Goal: Task Accomplishment & Management: Manage account settings

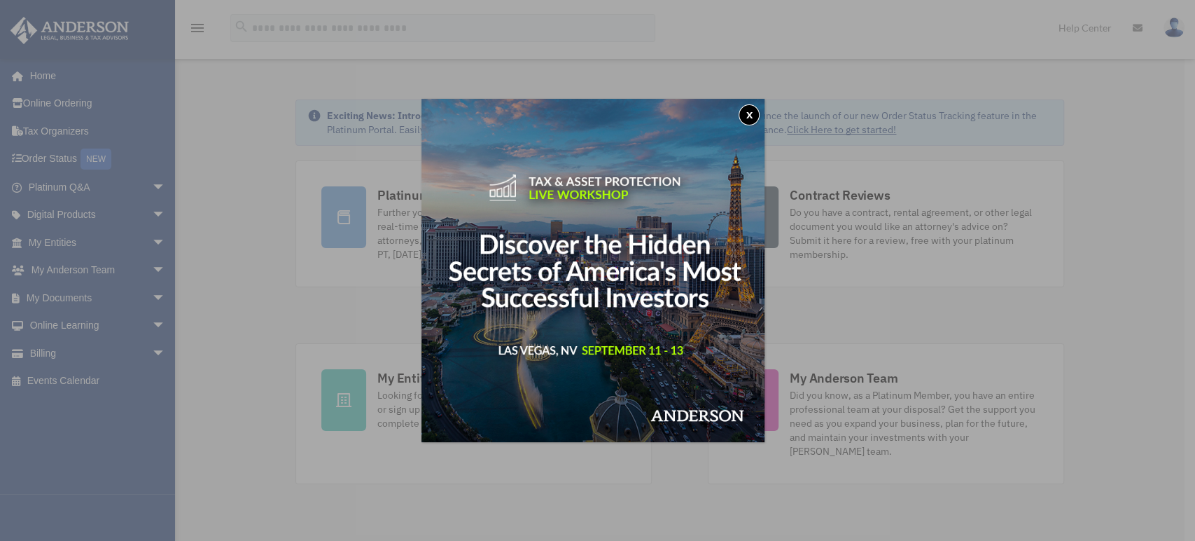
click at [756, 111] on button "x" at bounding box center [749, 114] width 21 height 21
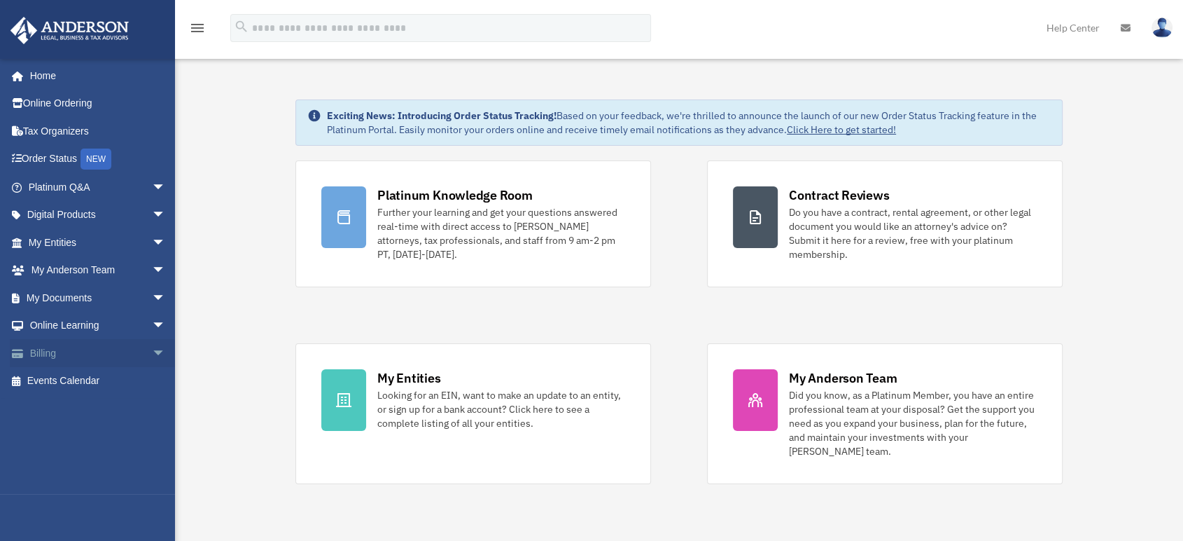
click at [152, 350] on span "arrow_drop_down" at bounding box center [166, 353] width 28 height 29
click at [113, 434] on link "Manage Payments" at bounding box center [103, 437] width 167 height 28
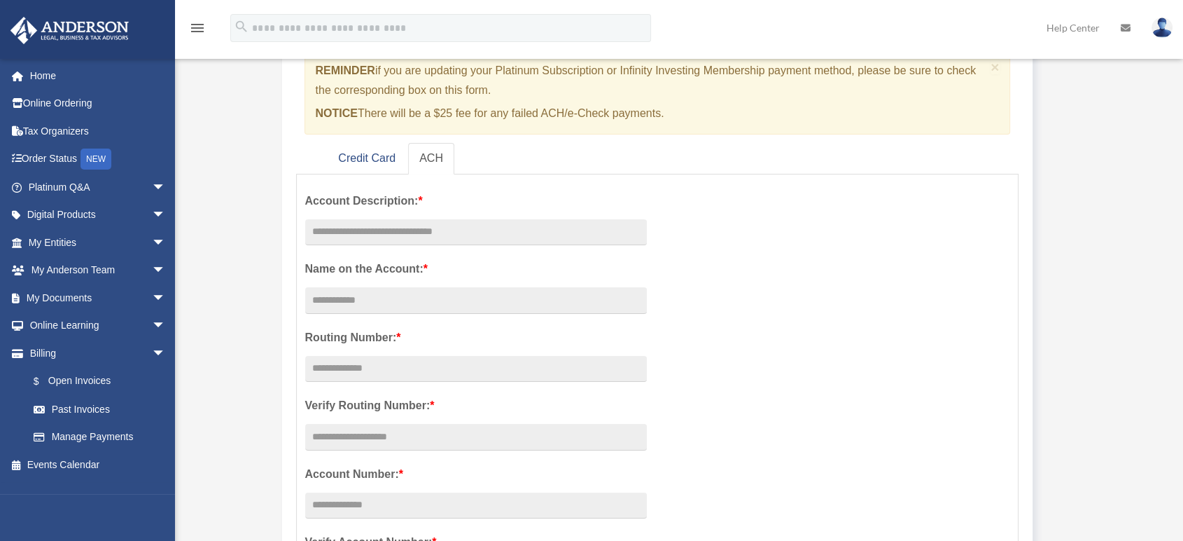
scroll to position [155, 0]
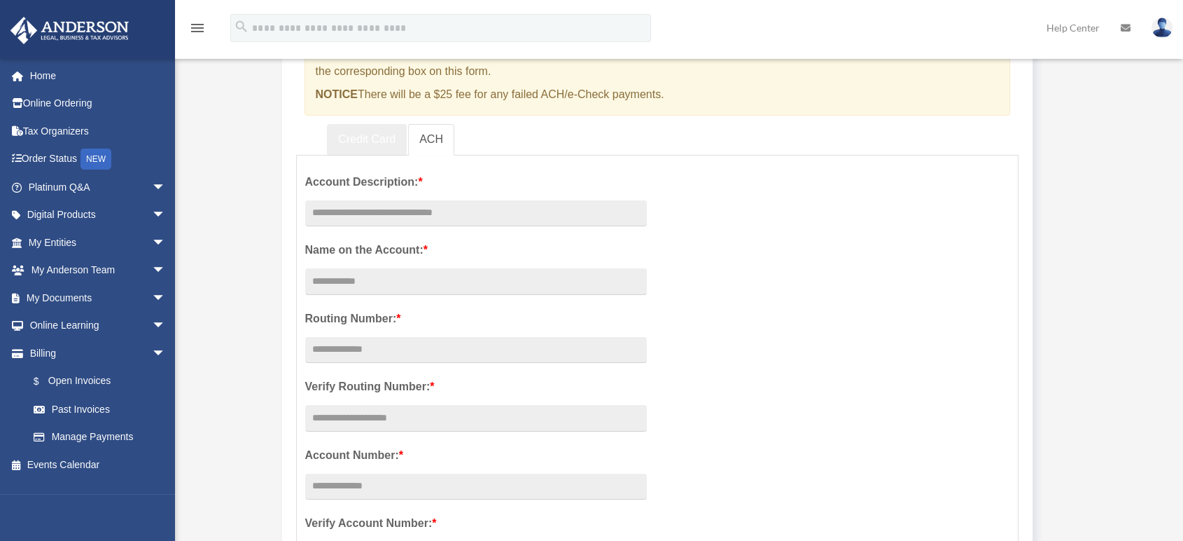
click at [363, 137] on link "Credit Card" at bounding box center [367, 140] width 80 height 32
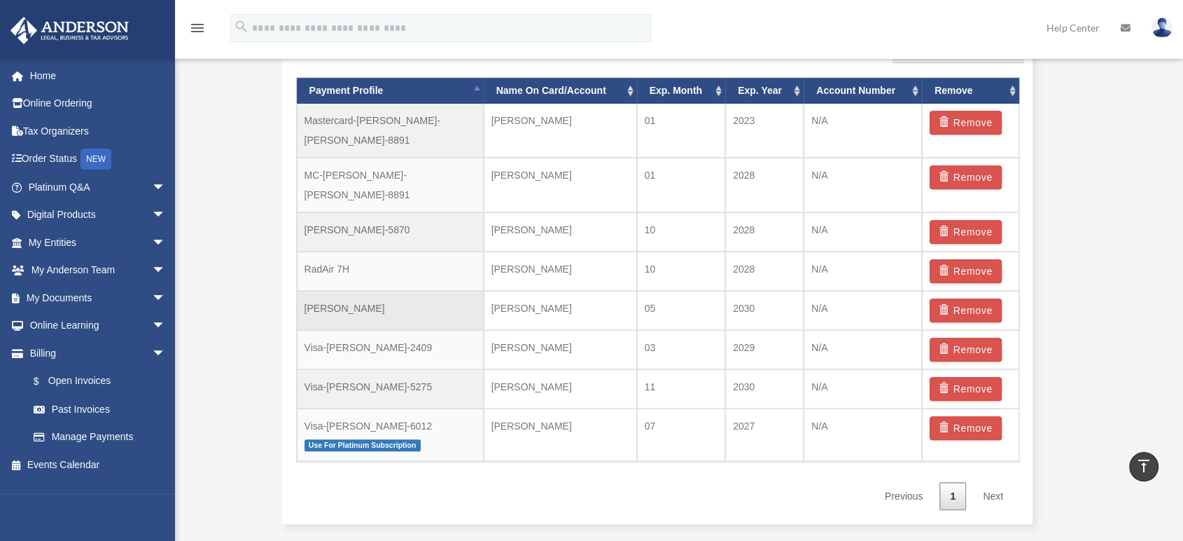
scroll to position [933, 0]
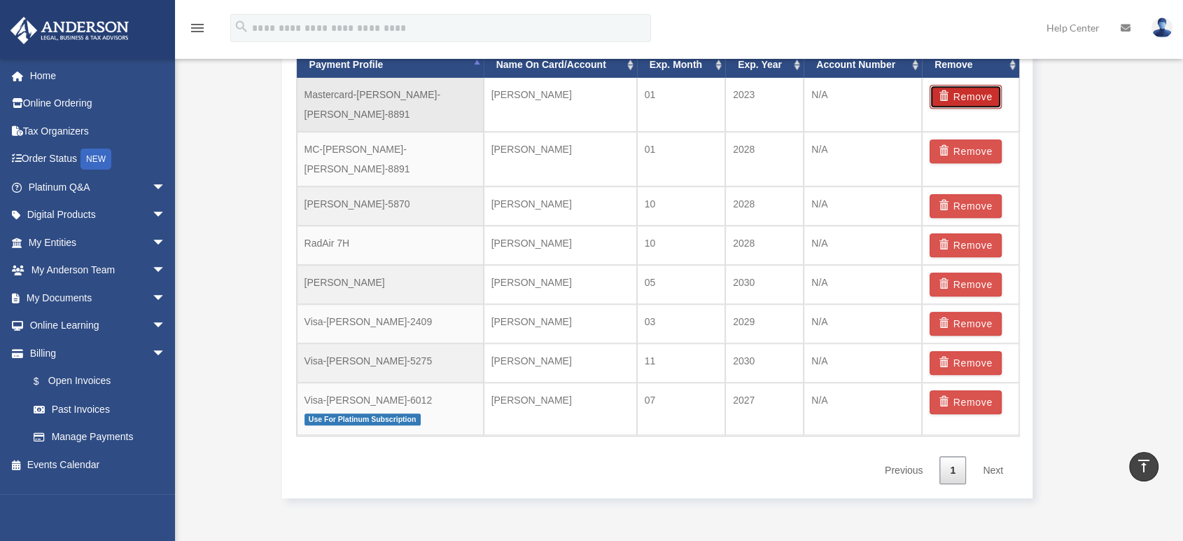
click at [961, 95] on button "Remove" at bounding box center [966, 97] width 72 height 24
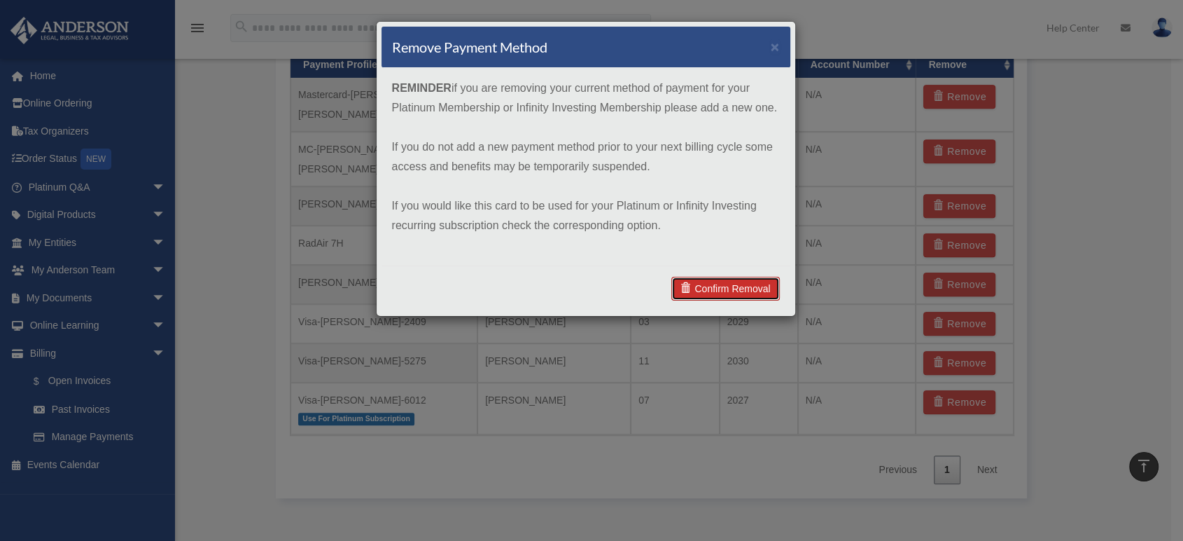
click at [742, 282] on link "Confirm Removal" at bounding box center [726, 289] width 108 height 24
